Goal: Information Seeking & Learning: Learn about a topic

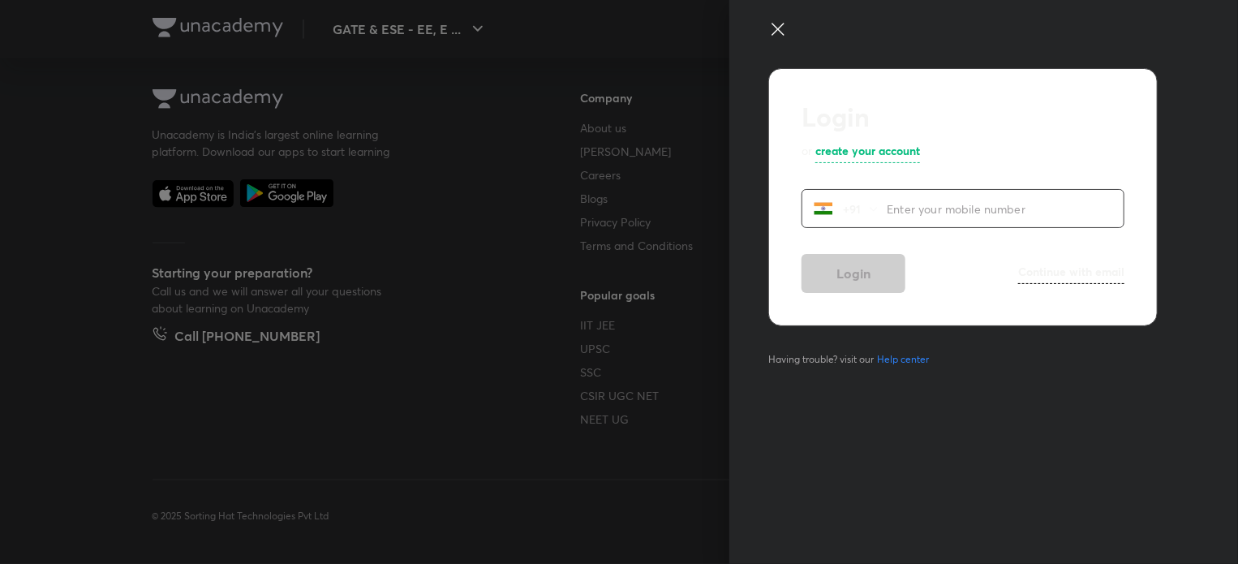
scroll to position [871, 0]
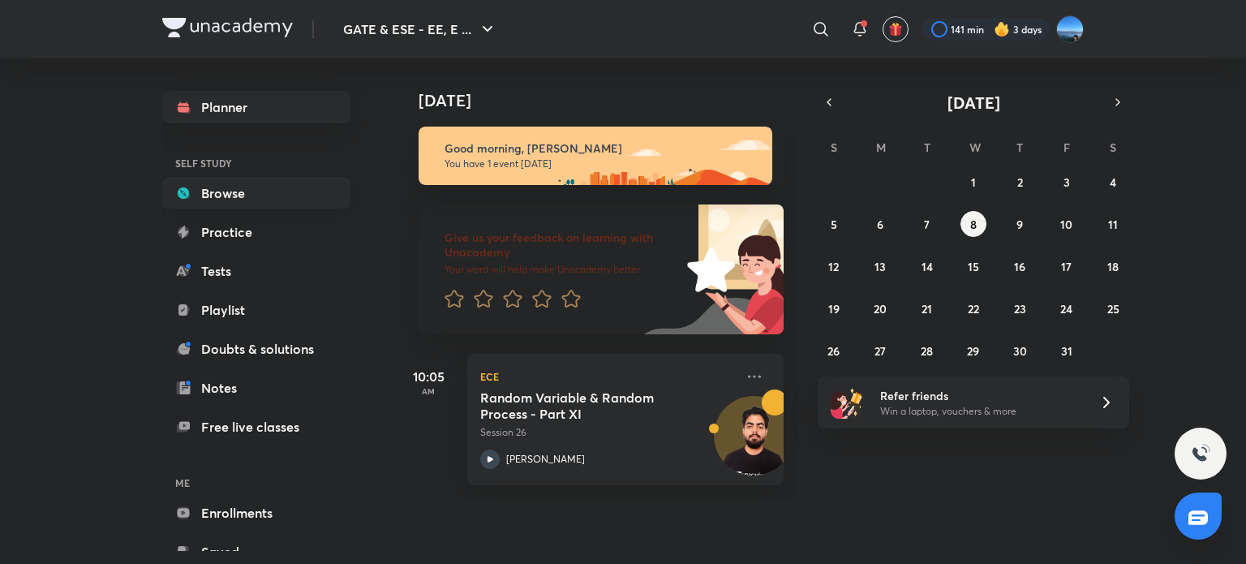
drag, startPoint x: 0, startPoint y: 0, endPoint x: 240, endPoint y: 207, distance: 316.9
click at [240, 207] on link "Browse" at bounding box center [256, 193] width 188 height 32
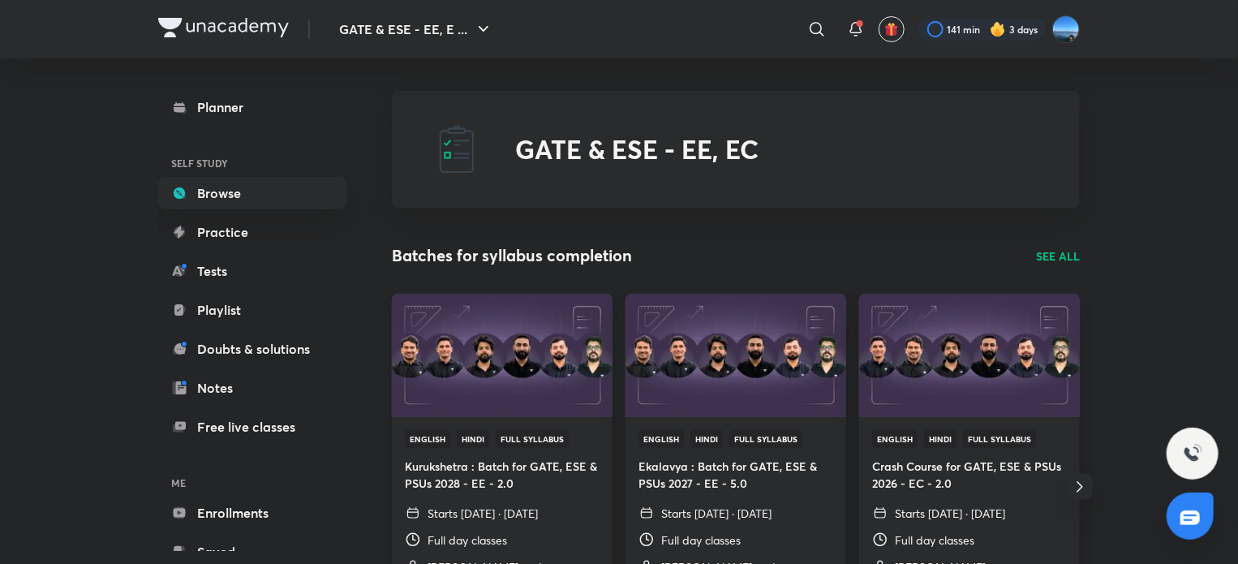
click at [559, 384] on img at bounding box center [501, 355] width 225 height 126
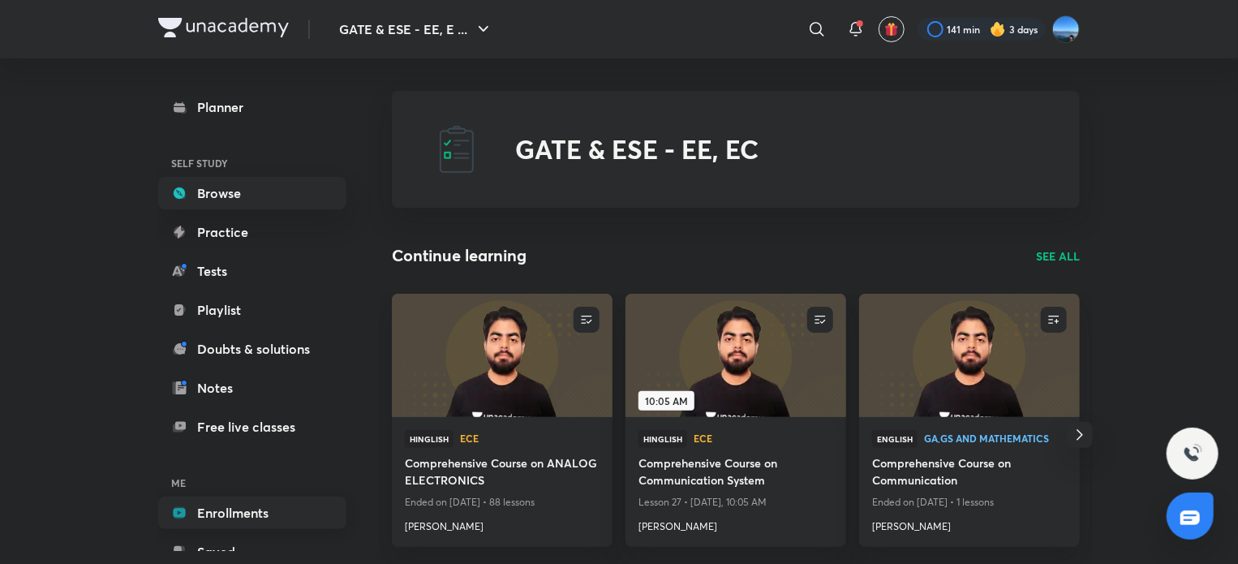
click at [264, 508] on link "Enrollments" at bounding box center [252, 512] width 188 height 32
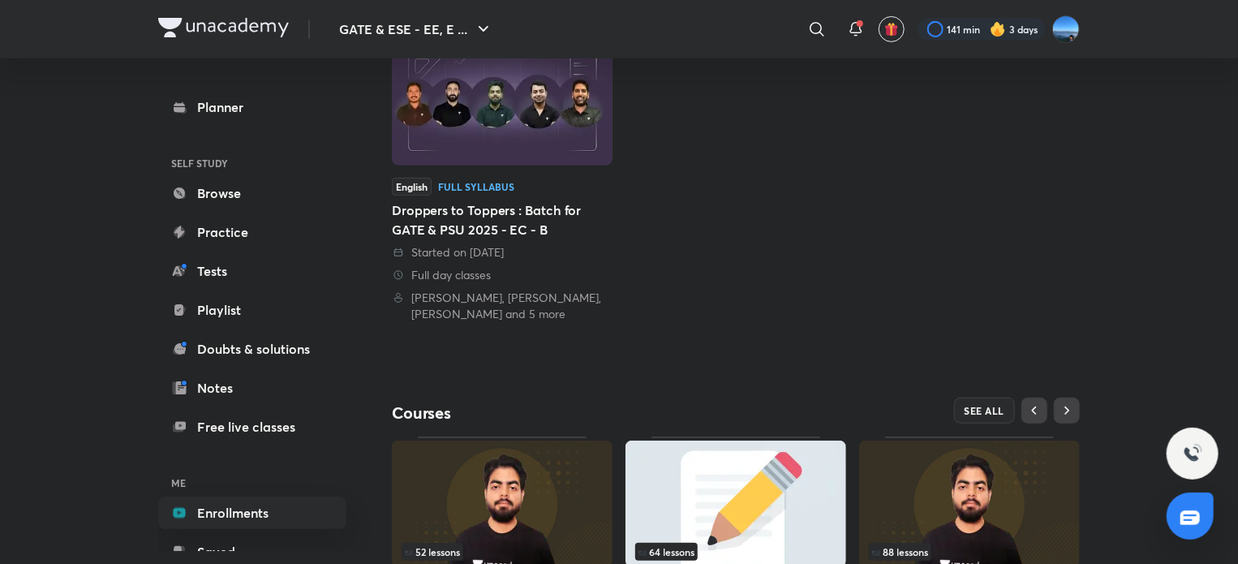
scroll to position [386, 0]
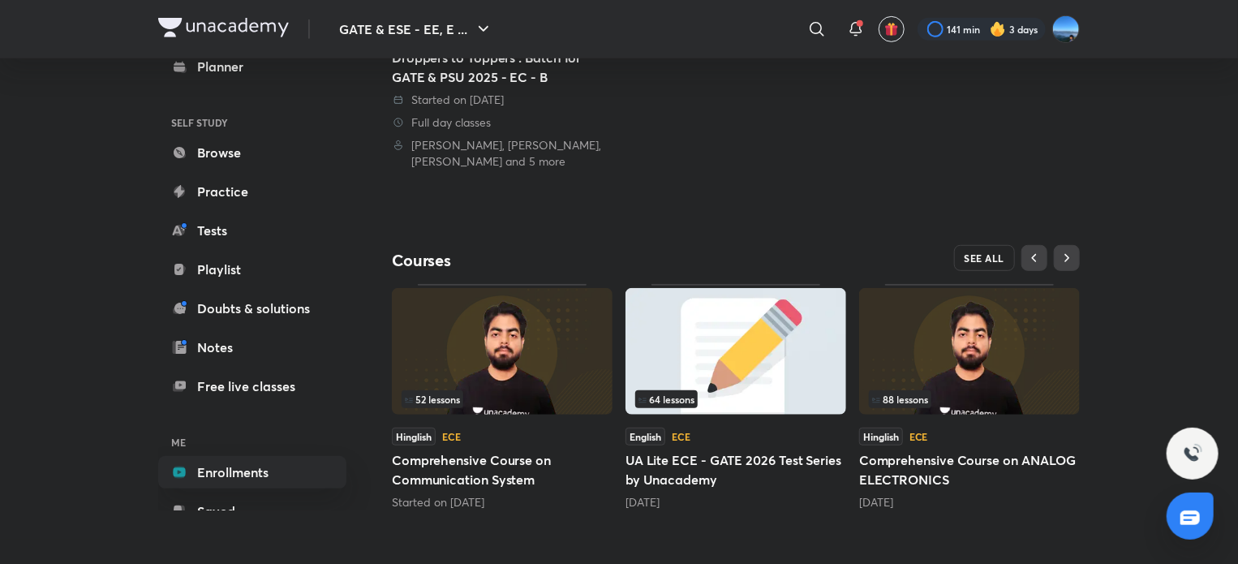
click at [989, 254] on span "SEE ALL" at bounding box center [984, 257] width 41 height 11
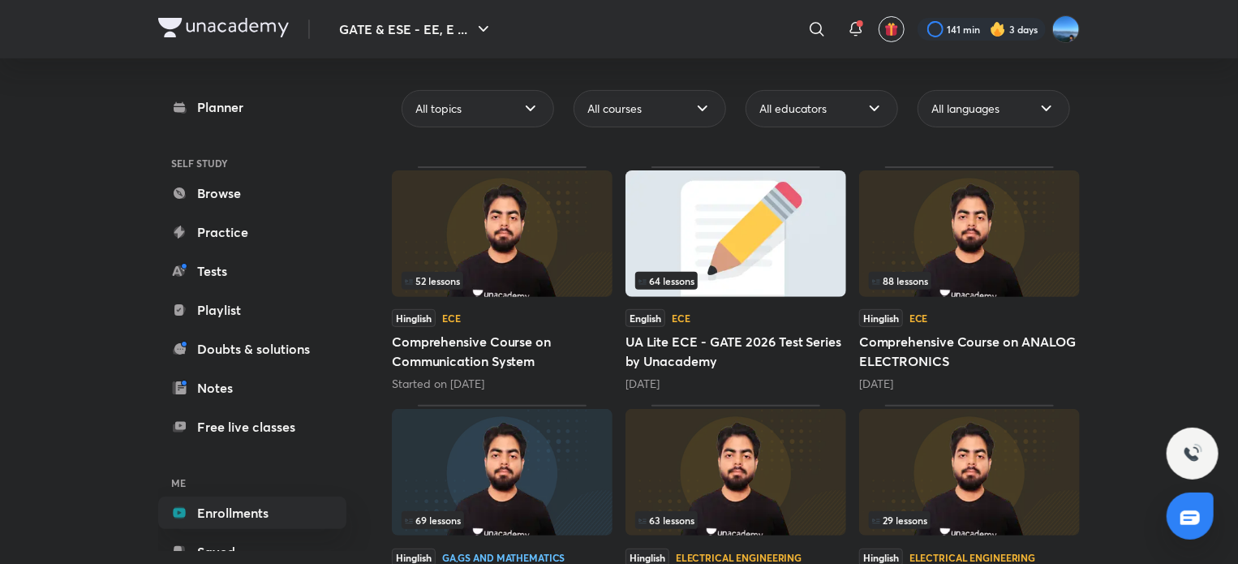
scroll to position [146, 0]
click at [947, 350] on h5 "Comprehensive Course on ANALOG ELECTRONICS" at bounding box center [969, 350] width 221 height 39
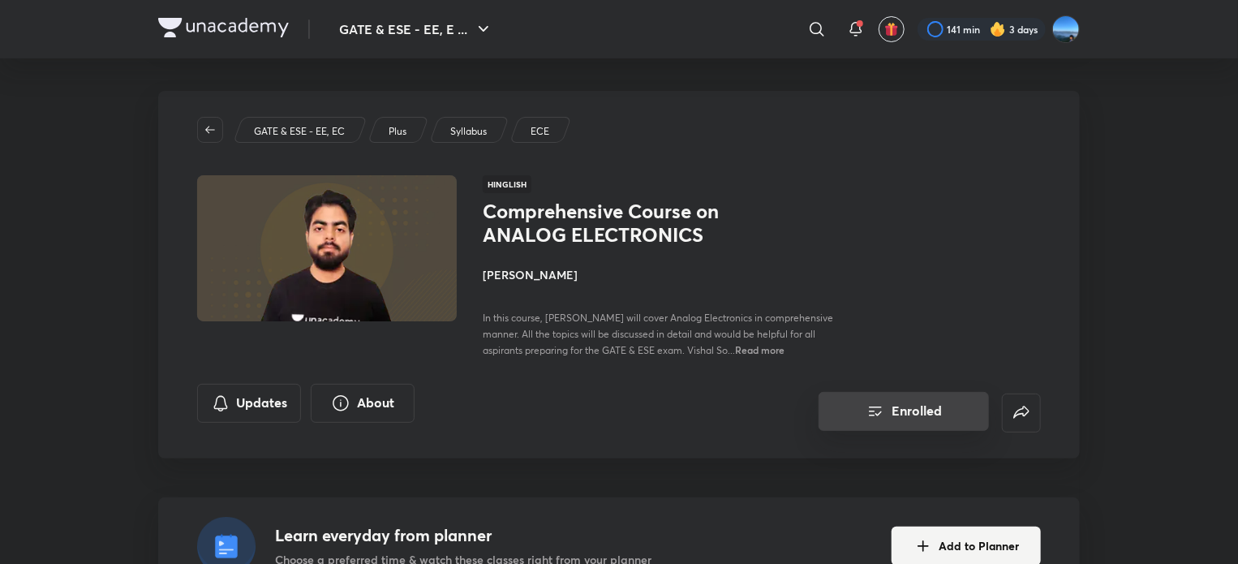
click at [931, 408] on button "Enrolled" at bounding box center [903, 411] width 170 height 39
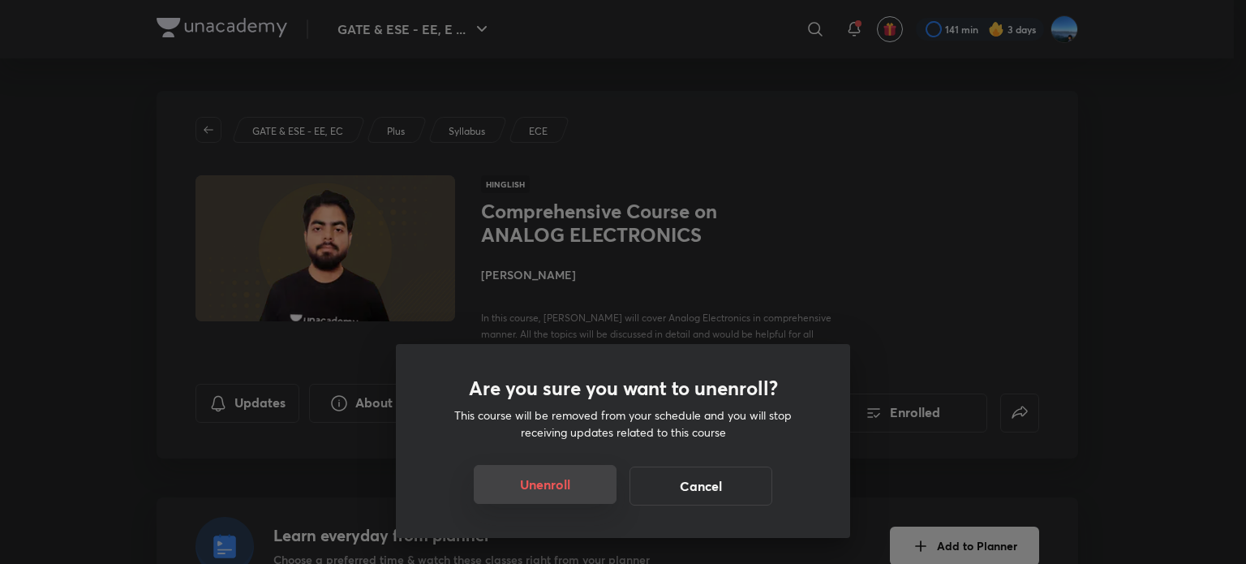
click at [538, 483] on button "Unenroll" at bounding box center [545, 484] width 143 height 39
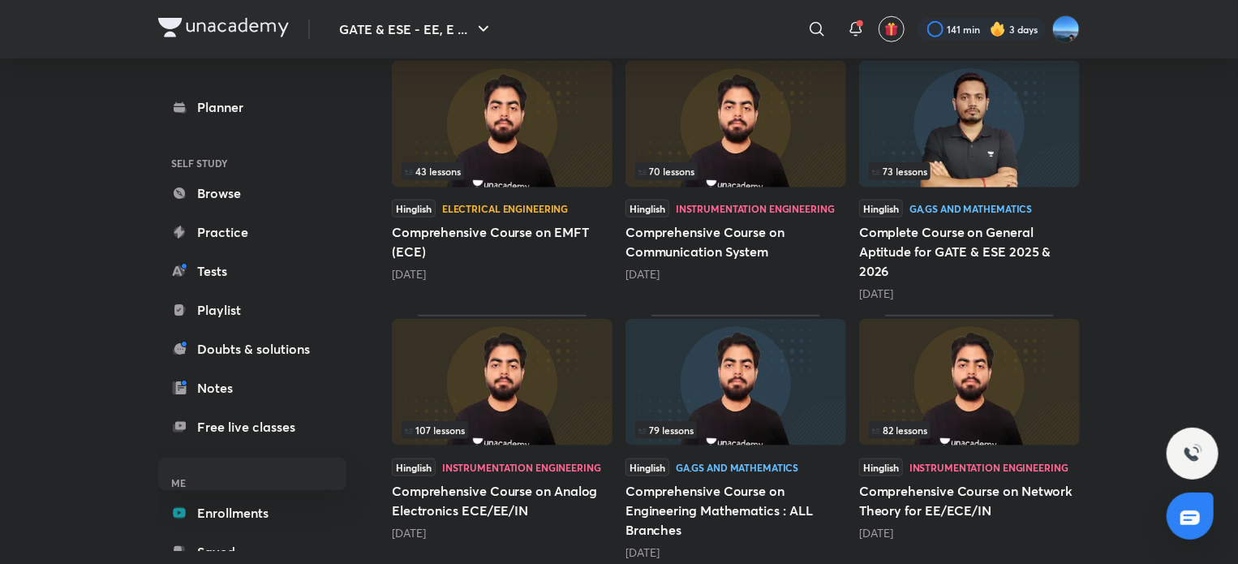
scroll to position [756, 0]
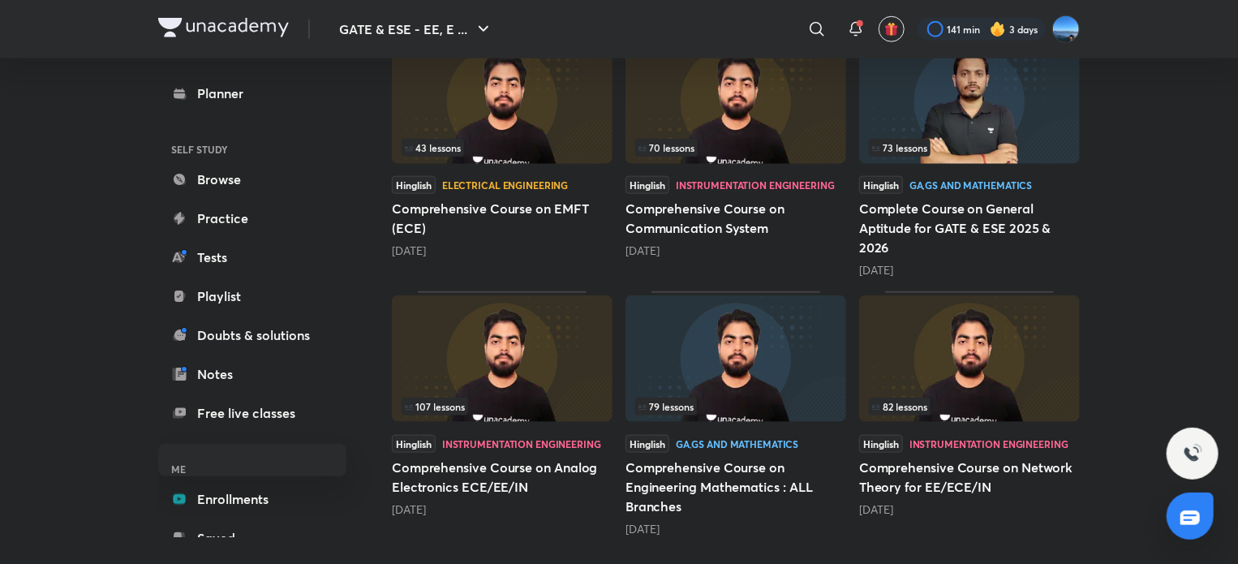
click at [491, 476] on h5 "Comprehensive Course on Analog Electronics ECE/EE/IN" at bounding box center [502, 476] width 221 height 39
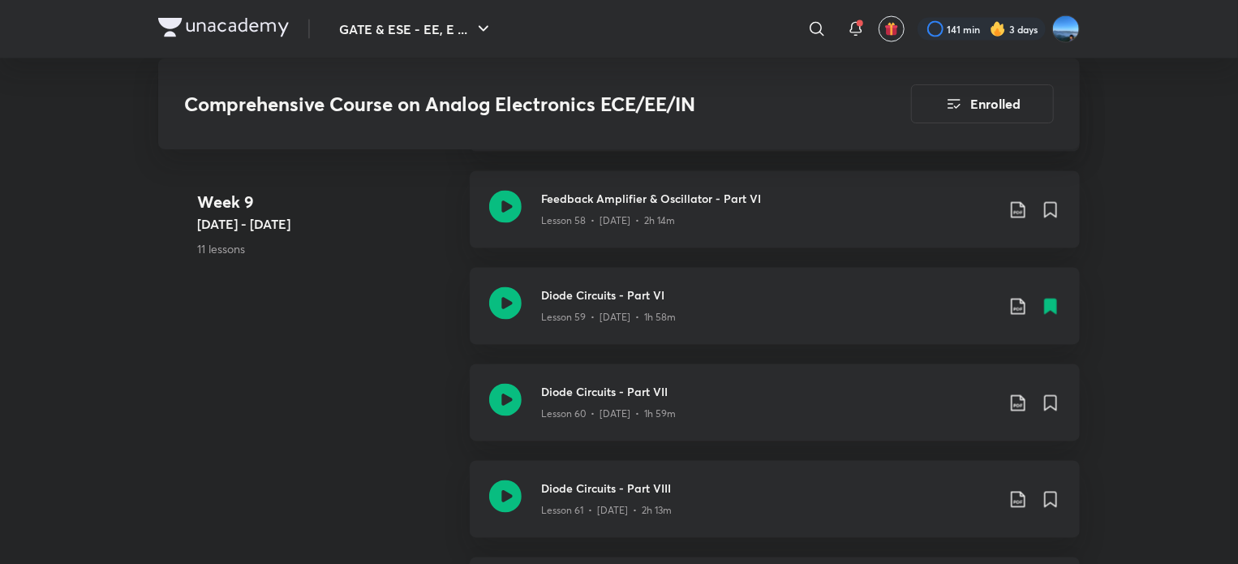
scroll to position [7562, 0]
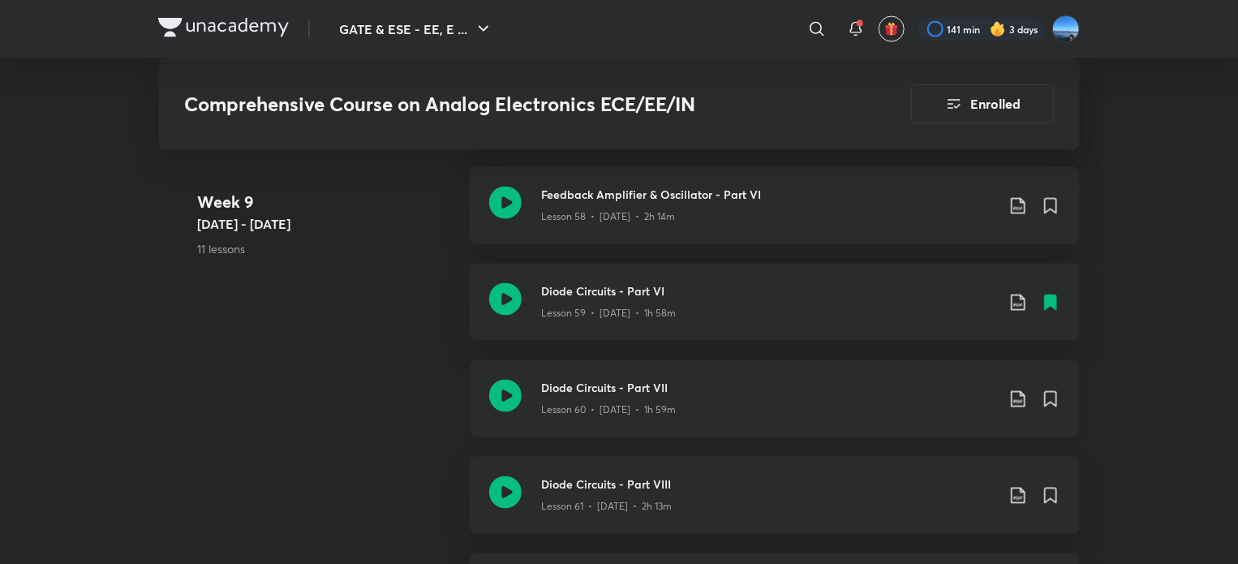
click at [666, 403] on p "Lesson 60 • [DATE] • 1h 59m" at bounding box center [608, 410] width 135 height 15
click at [1051, 401] on icon at bounding box center [1050, 399] width 11 height 15
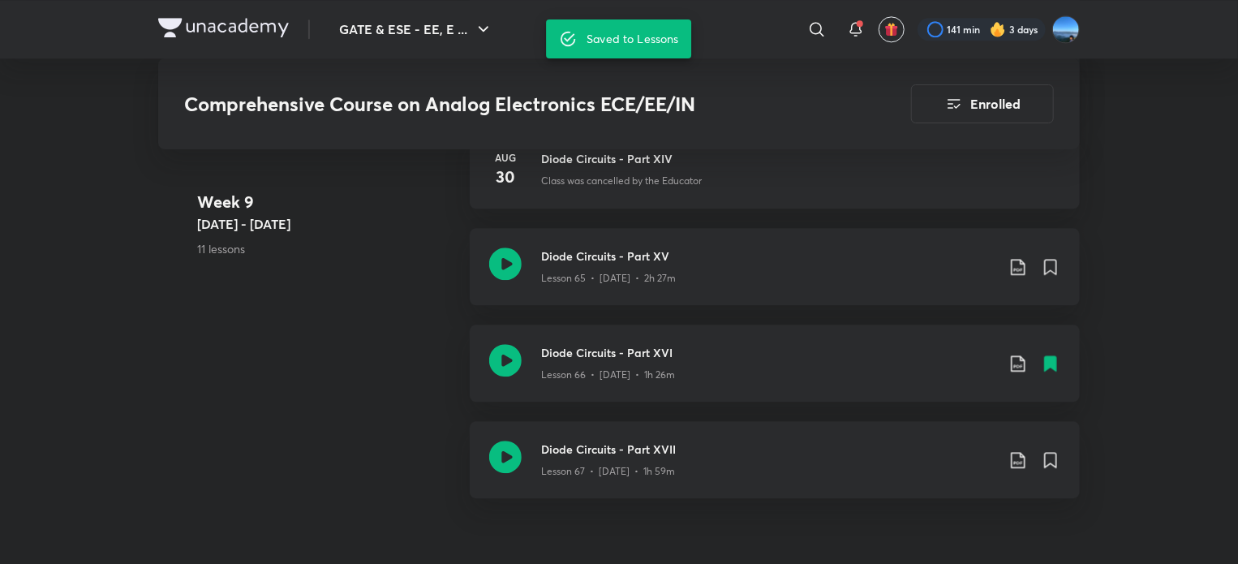
scroll to position [8180, 0]
click at [1058, 356] on icon at bounding box center [1050, 360] width 19 height 19
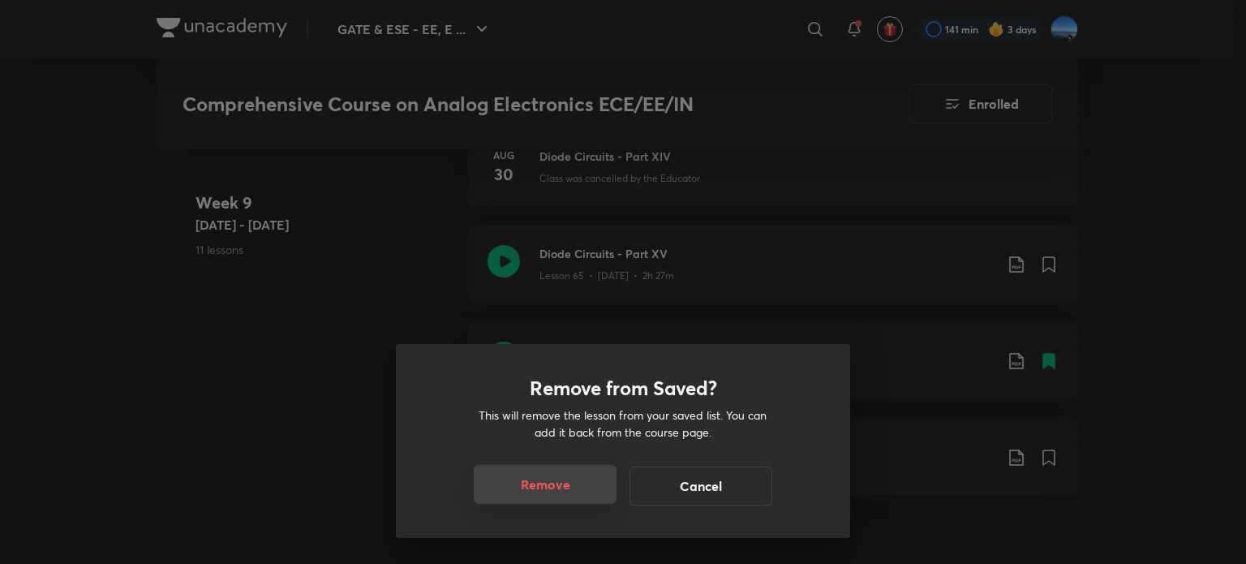
click at [543, 475] on button "Remove" at bounding box center [545, 484] width 143 height 39
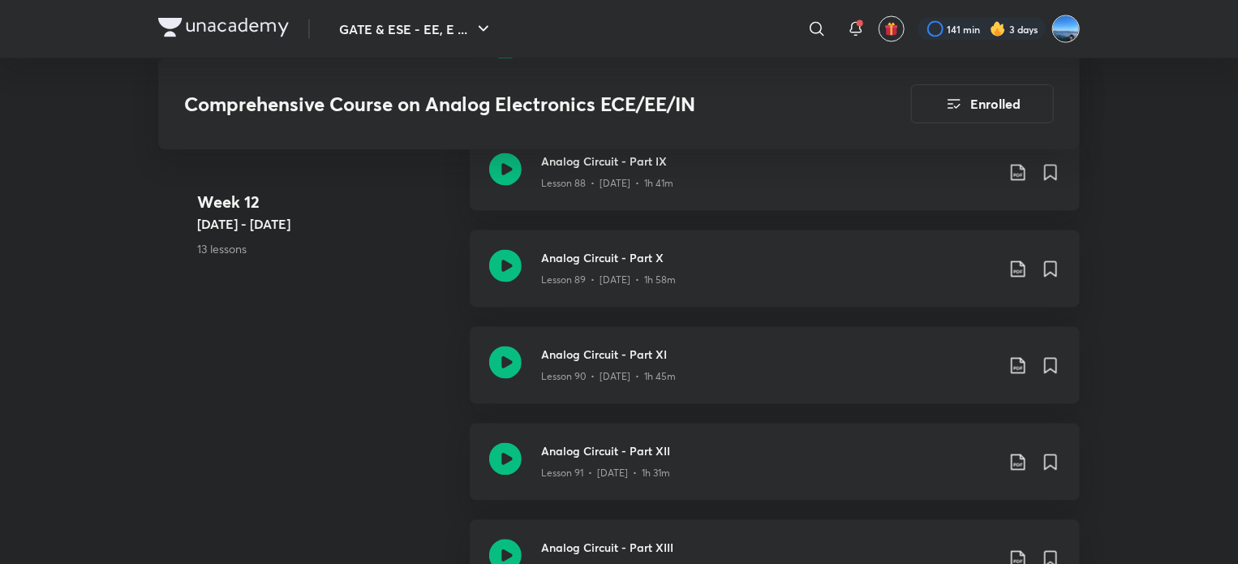
scroll to position [10756, 0]
